Goal: Task Accomplishment & Management: Use online tool/utility

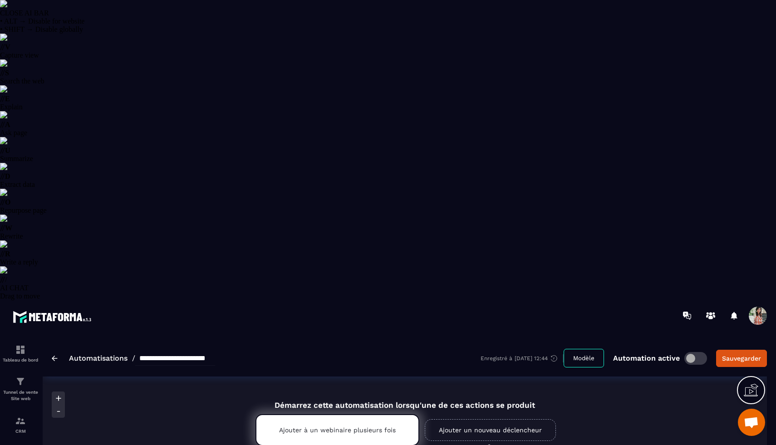
select select "******"
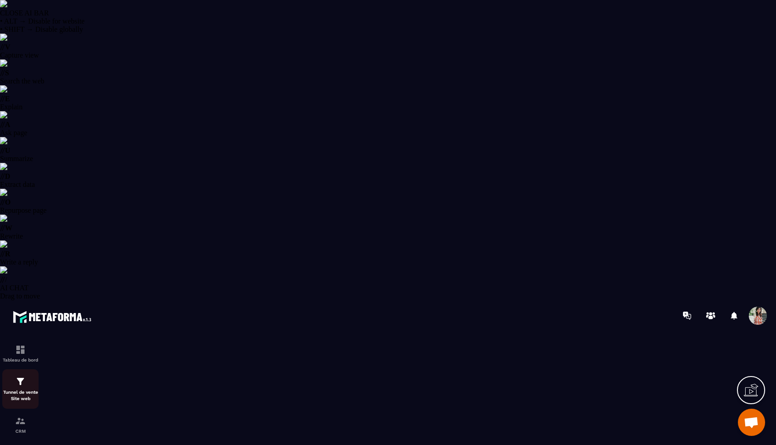
click at [14, 389] on p "Tunnel de vente Site web" at bounding box center [20, 395] width 36 height 13
